Goal: Task Accomplishment & Management: Complete application form

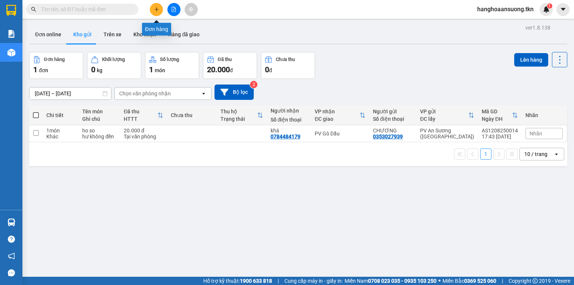
click at [161, 11] on button at bounding box center [156, 9] width 13 height 13
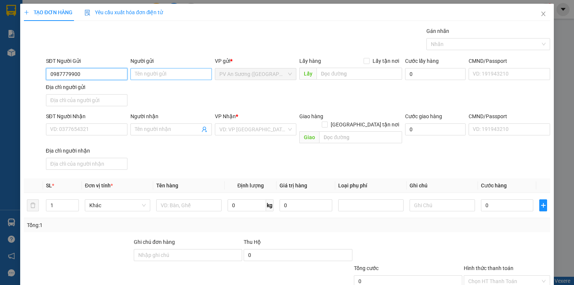
type input "0987779900"
click at [175, 76] on input "Người gửi" at bounding box center [170, 74] width 81 height 12
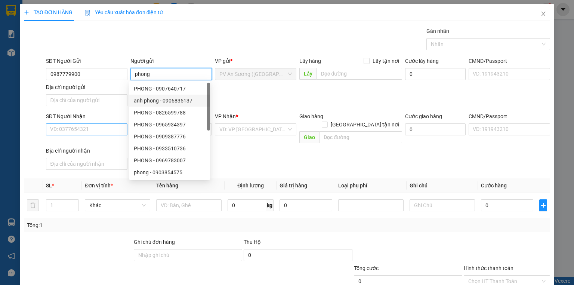
type input "phong"
click at [99, 128] on input "SĐT Người Nhận" at bounding box center [86, 129] width 81 height 12
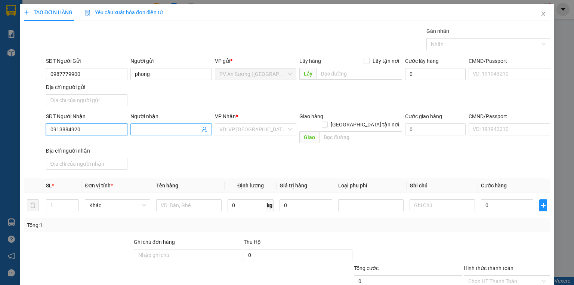
type input "0913884920"
click at [156, 126] on input "Người nhận" at bounding box center [167, 129] width 65 height 8
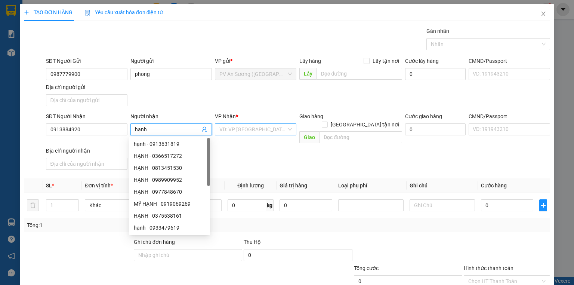
type input "hạnh"
click at [245, 127] on input "search" at bounding box center [252, 129] width 67 height 11
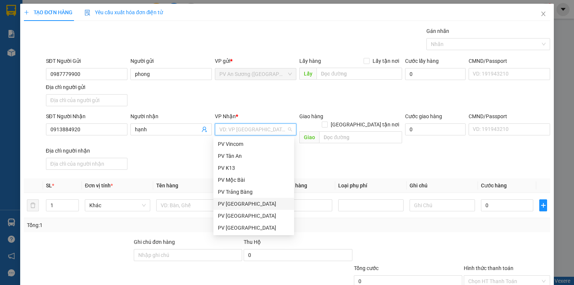
scroll to position [30, 0]
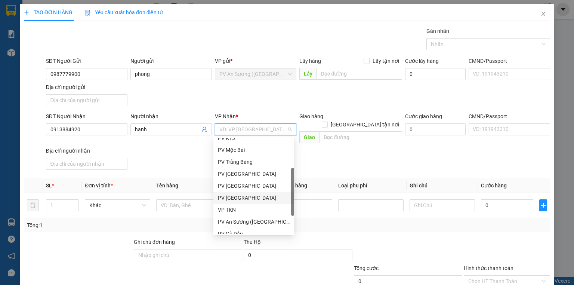
click at [256, 199] on div "PV [GEOGRAPHIC_DATA]" at bounding box center [254, 198] width 72 height 8
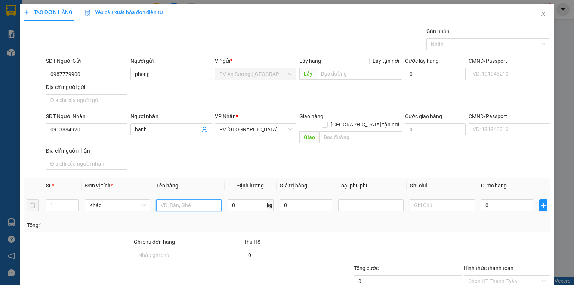
click at [185, 199] on input "text" at bounding box center [188, 205] width 65 height 12
type input "thùng thực phẩm"
click at [431, 199] on input "text" at bounding box center [442, 205] width 65 height 12
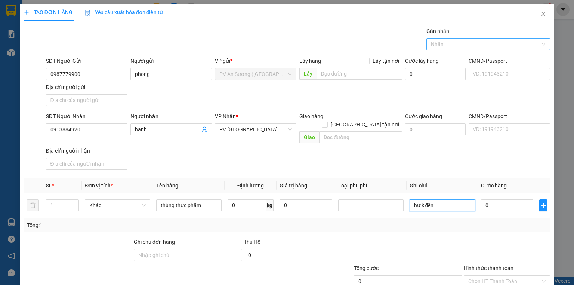
click at [453, 44] on div at bounding box center [484, 44] width 113 height 9
type input "hư k đền"
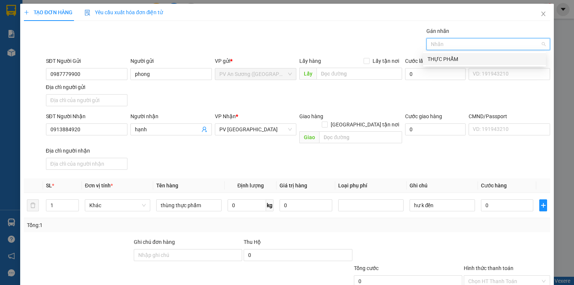
click at [456, 59] on div "THỰC PHẨM" at bounding box center [485, 59] width 114 height 8
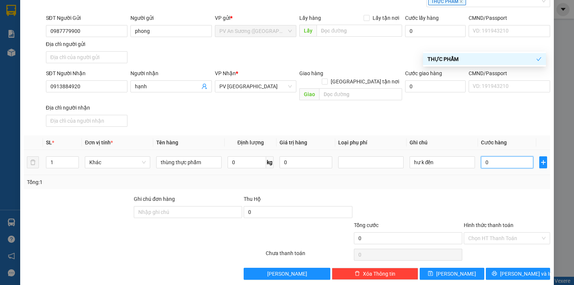
click at [496, 156] on input "0" at bounding box center [507, 162] width 52 height 12
type input "3"
type input "30"
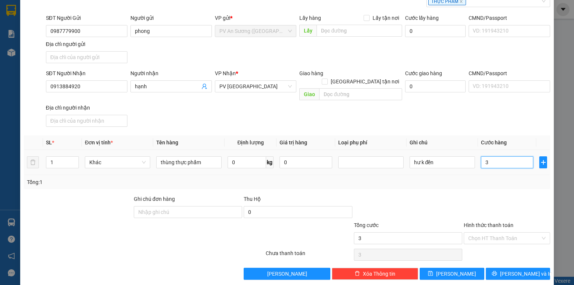
type input "30"
type input "30.000"
click at [496, 232] on input "Hình thức thanh toán" at bounding box center [504, 237] width 72 height 11
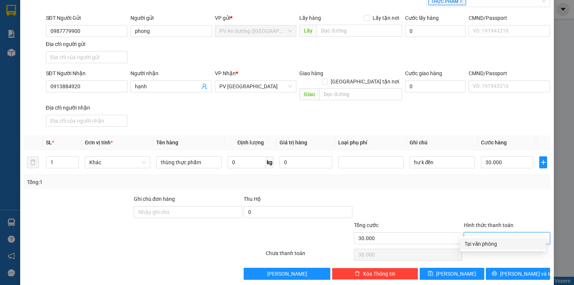
click at [490, 244] on div "Tại văn phòng" at bounding box center [503, 244] width 77 height 8
type input "0"
click at [497, 271] on icon "printer" at bounding box center [494, 273] width 5 height 5
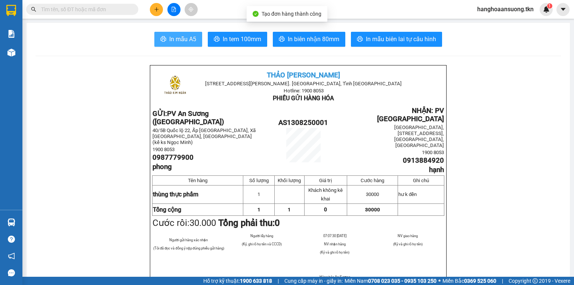
click at [170, 43] on span "In mẫu A5" at bounding box center [182, 38] width 27 height 9
